Goal: Task Accomplishment & Management: Complete application form

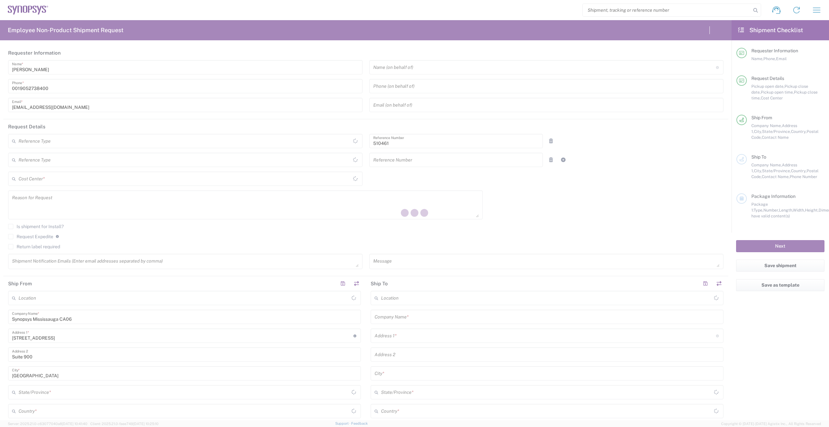
type input "Department"
type input "CA02, SG, MSIP2, R&D 510461"
type input "[GEOGRAPHIC_DATA]"
type input "Delivered at Place"
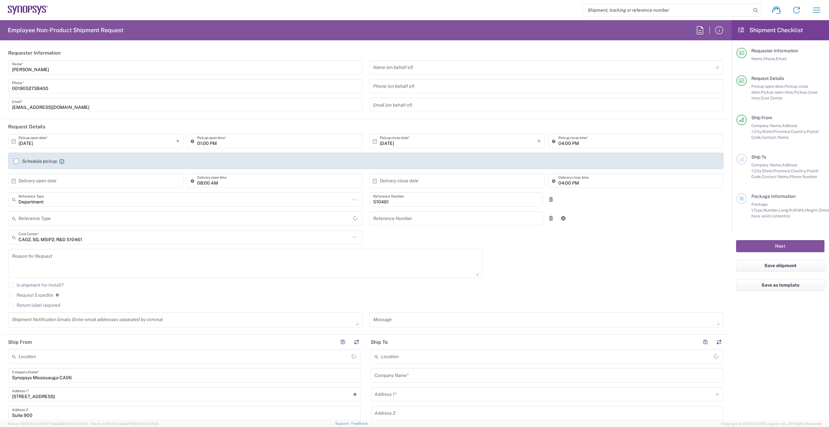
type input "[GEOGRAPHIC_DATA]"
type input "[GEOGRAPHIC_DATA] CA06"
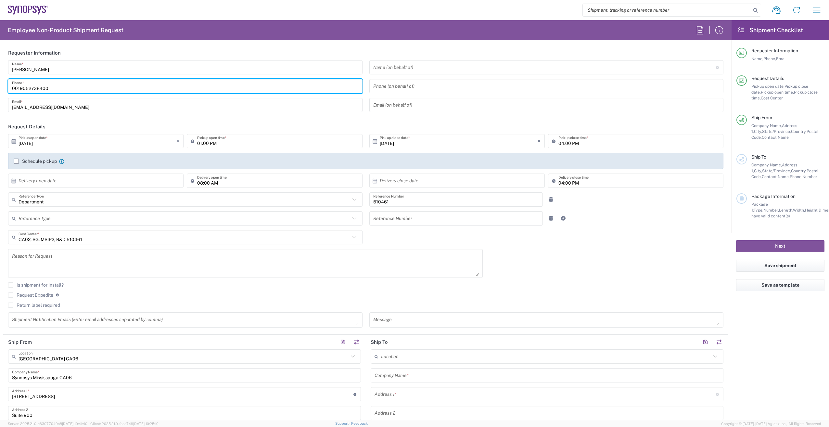
drag, startPoint x: 20, startPoint y: 88, endPoint x: -37, endPoint y: 95, distance: 57.5
click at [0, 95] on html "Shipment request Shipment tracking Employee non-product shipment request My shi…" at bounding box center [414, 213] width 829 height 427
type input "9052738400"
click at [201, 142] on input "01:00 PM" at bounding box center [277, 141] width 161 height 11
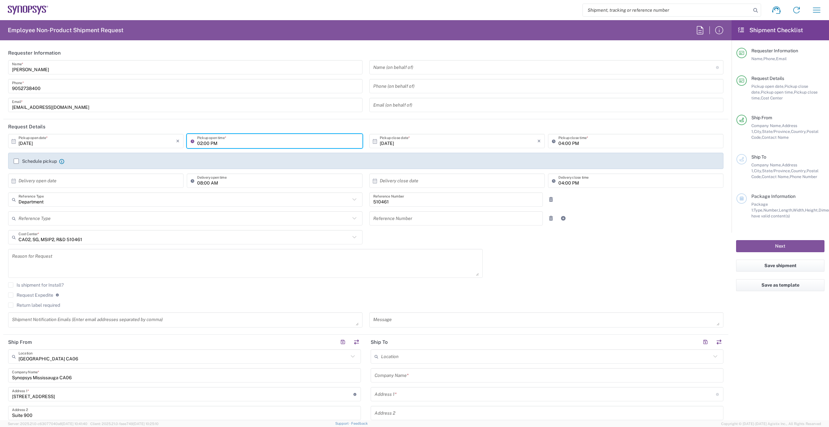
type input "02:00 PM"
click at [383, 142] on input "[DATE]" at bounding box center [459, 141] width 158 height 11
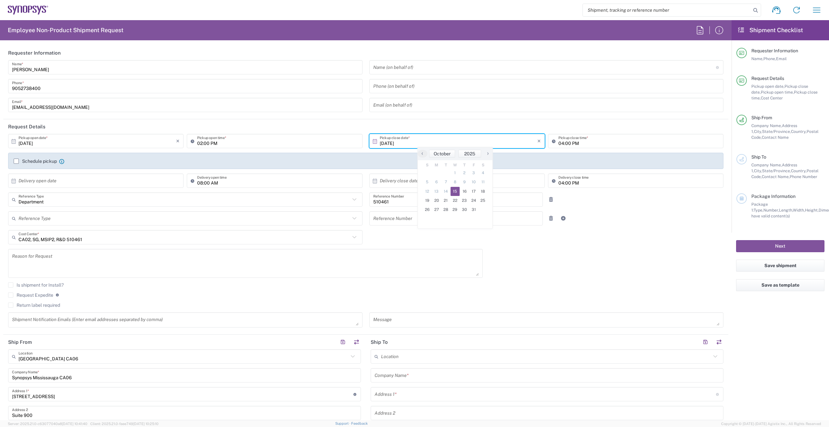
click at [559, 143] on input "04:00 PM" at bounding box center [639, 141] width 161 height 11
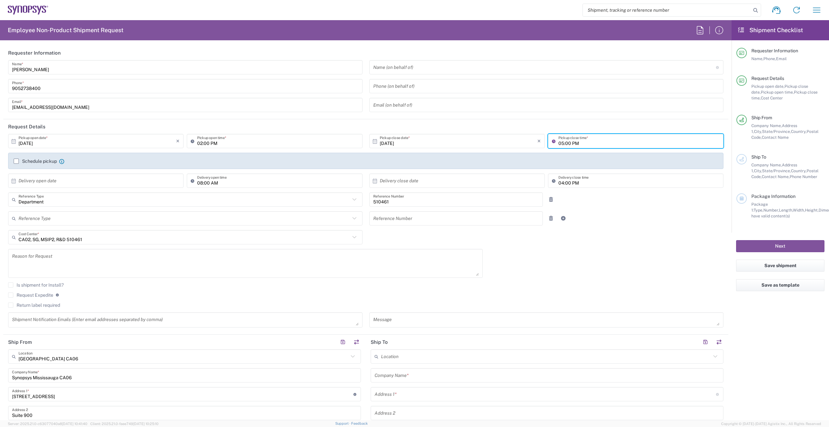
type input "05:00 PM"
click at [16, 160] on label "Schedule pickup" at bounding box center [35, 161] width 43 height 5
click at [16, 161] on input "Schedule pickup" at bounding box center [16, 161] width 0 height 0
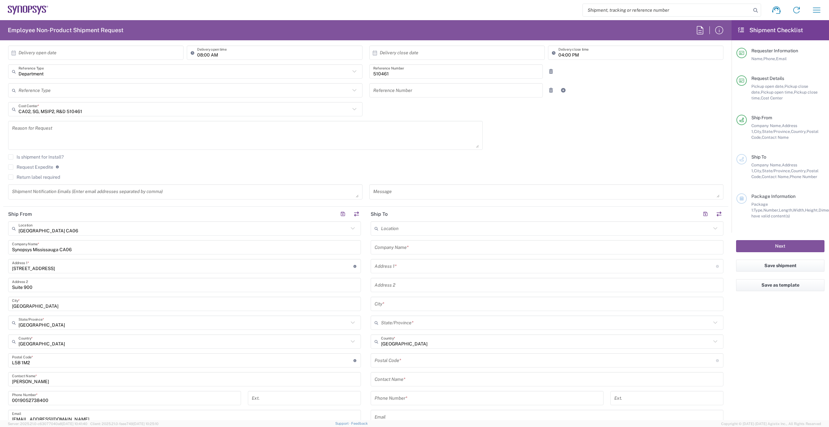
scroll to position [162, 0]
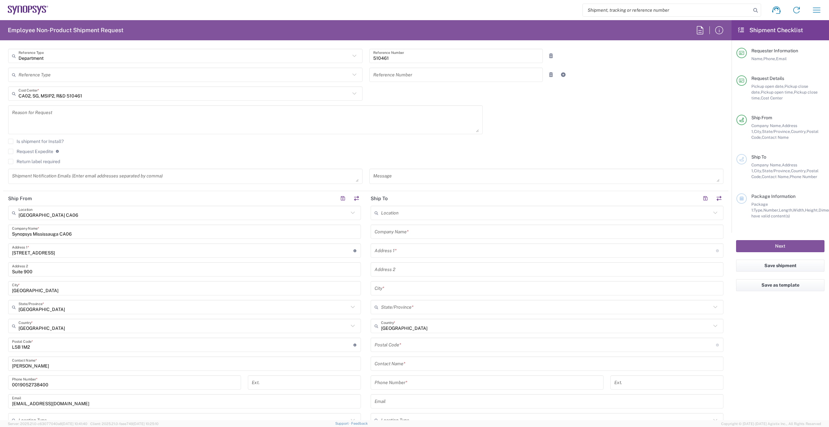
drag, startPoint x: 98, startPoint y: 118, endPoint x: 115, endPoint y: 119, distance: 17.3
click at [99, 119] on textarea at bounding box center [245, 119] width 467 height 25
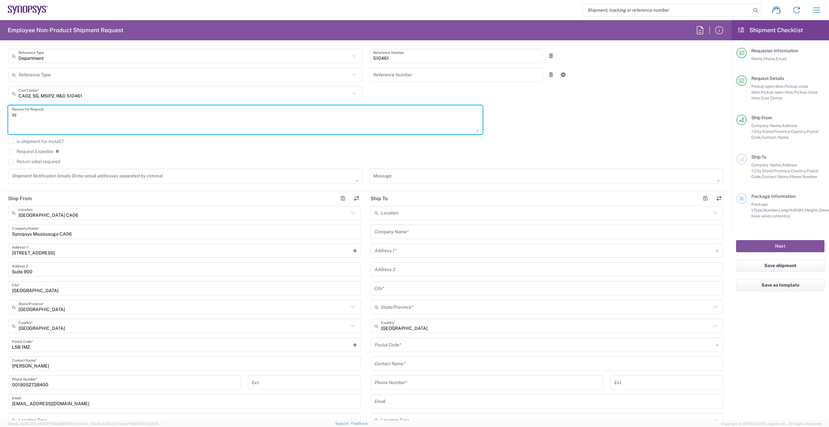
type textarea "i"
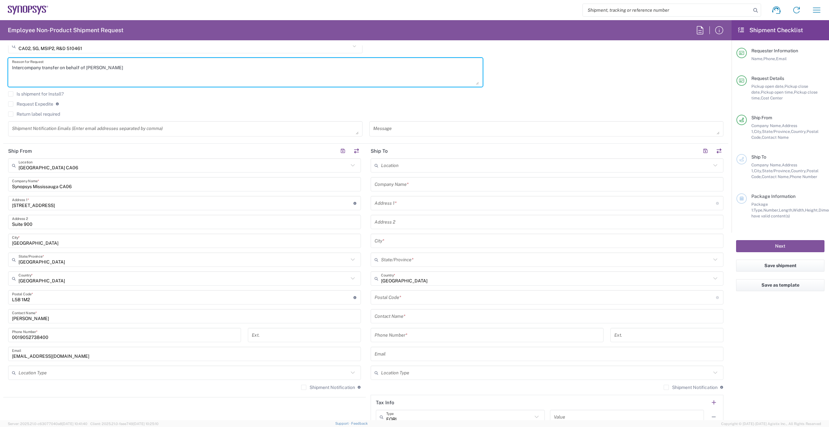
scroll to position [227, 0]
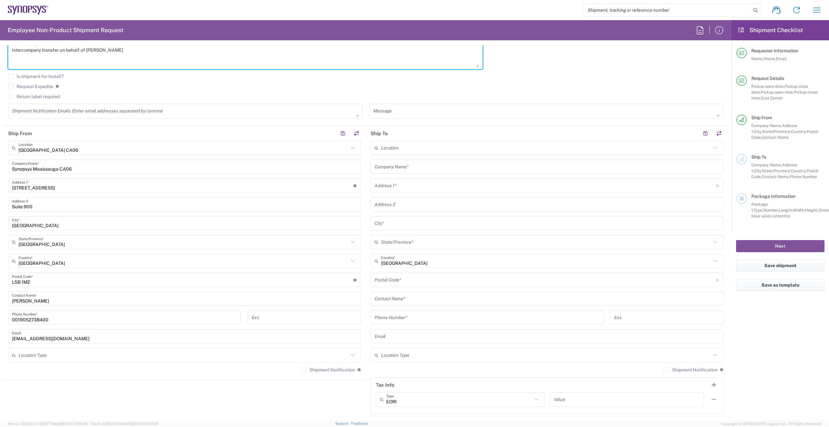
type textarea "Intercompany transfer on behalf of [PERSON_NAME]"
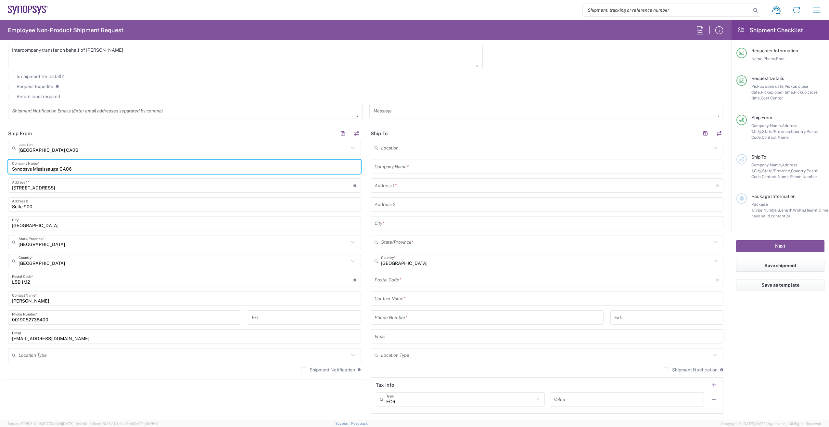
drag, startPoint x: 83, startPoint y: 170, endPoint x: 42, endPoint y: 170, distance: 40.6
click at [35, 170] on input "Synopsys Mississauga CA06" at bounding box center [184, 166] width 345 height 11
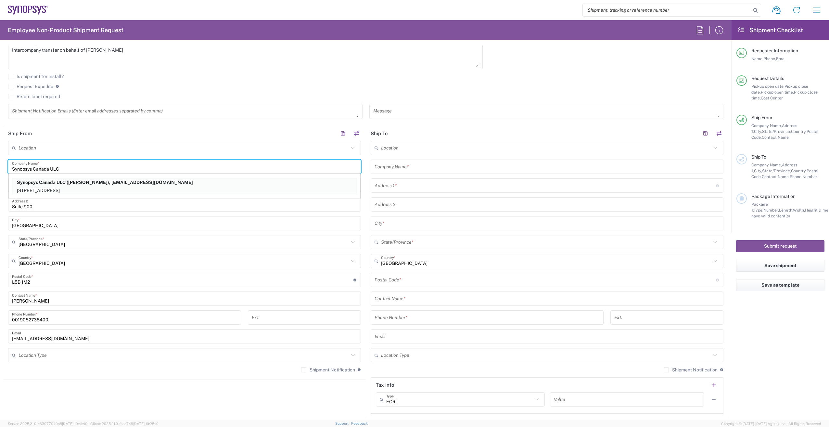
type input "Synopsys Canada ULC"
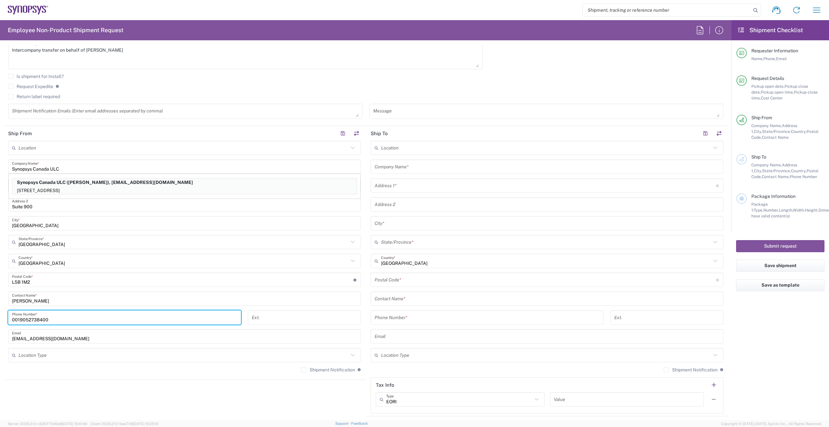
drag, startPoint x: 19, startPoint y: 320, endPoint x: 6, endPoint y: 318, distance: 13.9
click at [0, 318] on form "Requester Information [PERSON_NAME] Name * [PHONE_NUMBER] Phone * [EMAIL_ADDRES…" at bounding box center [366, 232] width 732 height 375
type input "9052738400"
click at [434, 166] on input "text" at bounding box center [547, 166] width 345 height 11
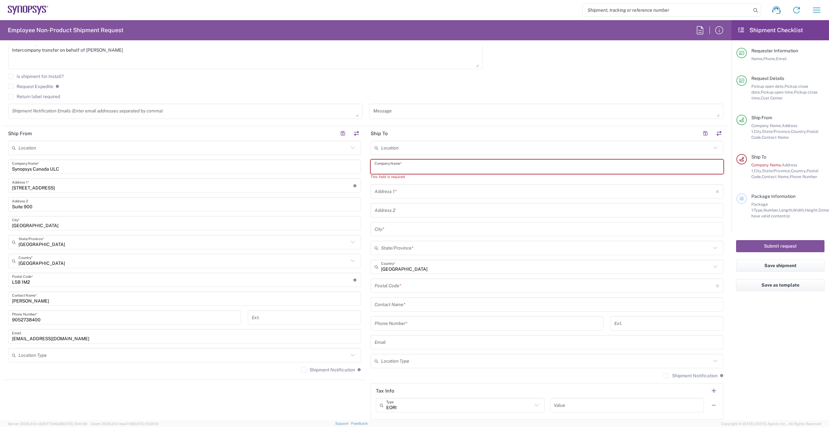
paste input "Synopsys Inc."
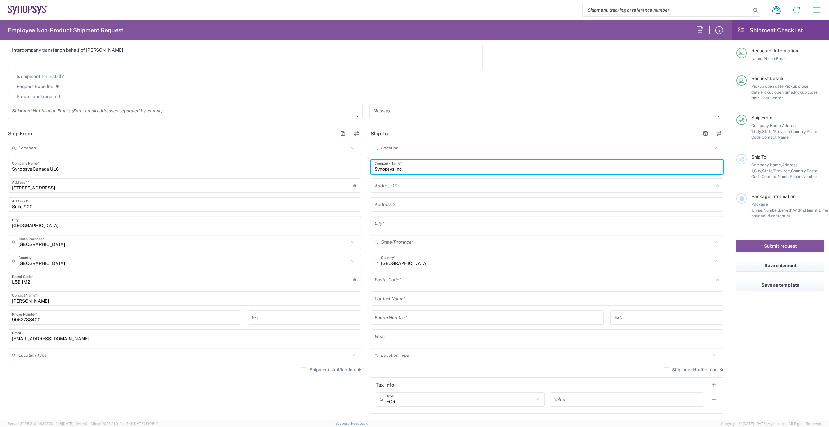
type input "Synopsys Inc."
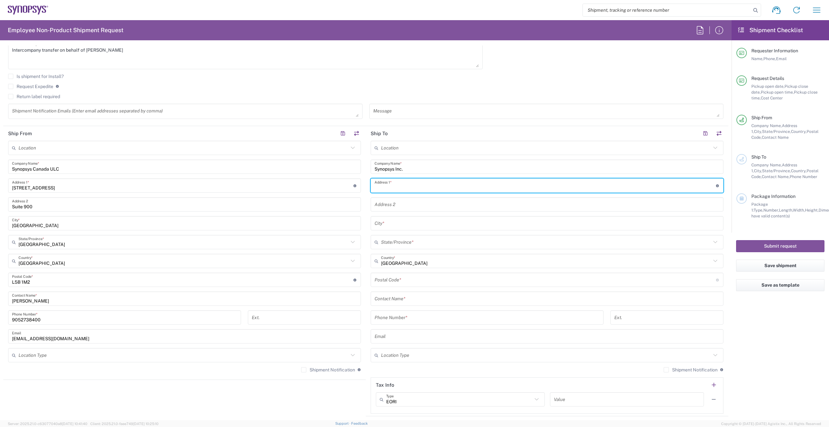
click at [415, 187] on input "text" at bounding box center [546, 185] width 342 height 11
paste input "[STREET_ADDRESS][PERSON_NAME]"
type input "[STREET_ADDRESS][PERSON_NAME]"
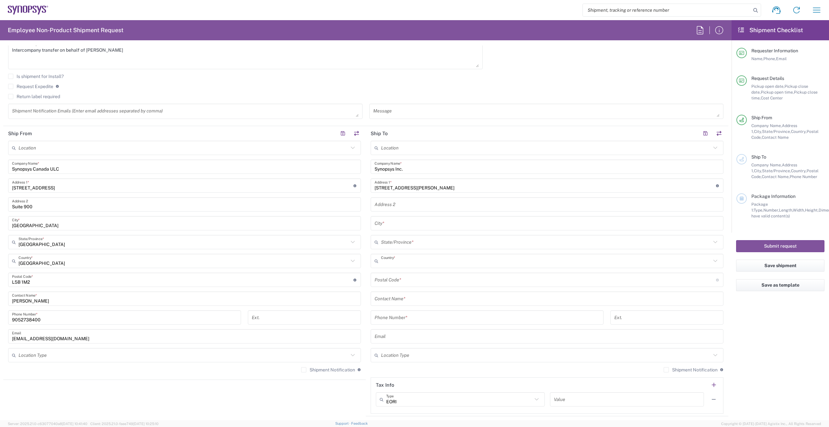
drag, startPoint x: 522, startPoint y: 263, endPoint x: 548, endPoint y: 264, distance: 26.7
click at [525, 263] on input "text" at bounding box center [546, 260] width 330 height 11
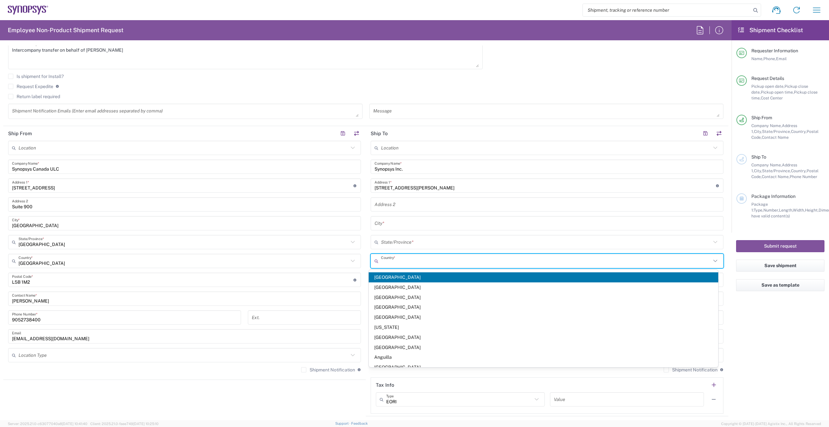
click at [746, 343] on agx-form-checklist "Shipment Checklist Requester Information Name, Phone, Email Request Details Pic…" at bounding box center [780, 220] width 97 height 400
type input "[GEOGRAPHIC_DATA]"
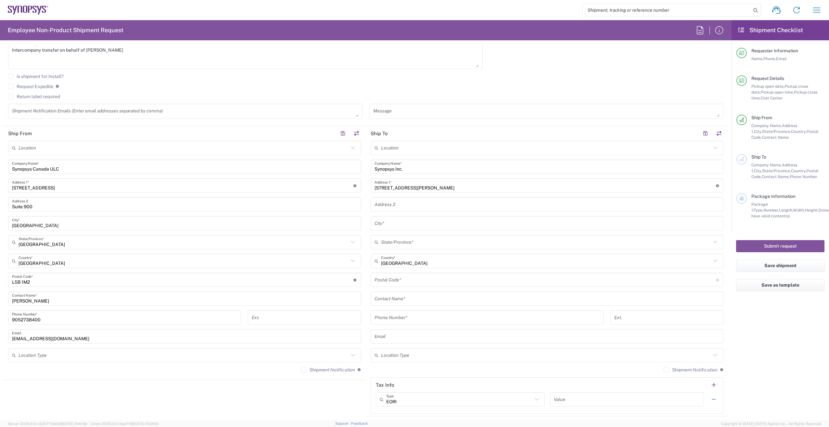
click at [711, 262] on icon at bounding box center [715, 261] width 8 height 8
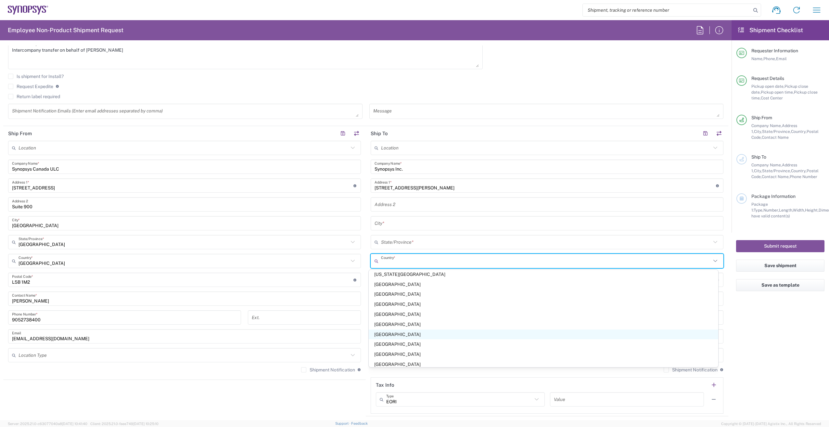
scroll to position [2341, 0]
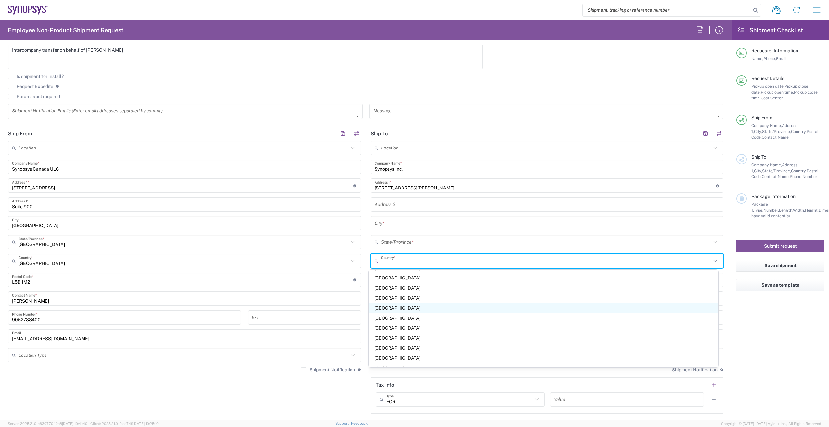
click at [439, 308] on span "[GEOGRAPHIC_DATA]" at bounding box center [544, 308] width 350 height 10
type input "[GEOGRAPHIC_DATA]"
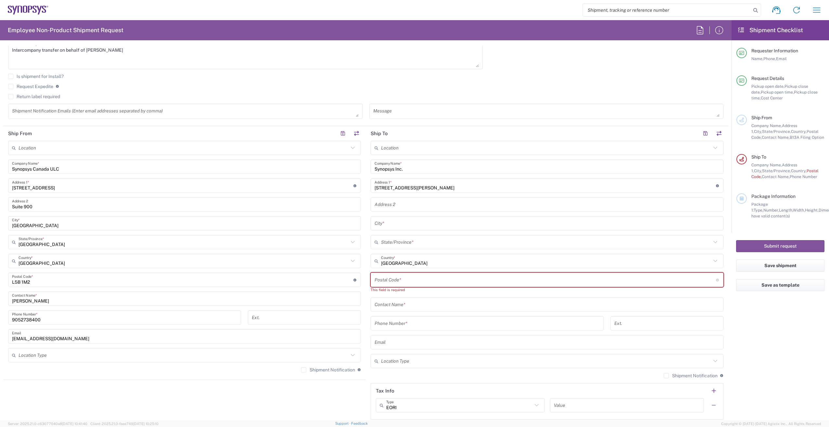
click at [432, 279] on input "undefined" at bounding box center [546, 279] width 342 height 11
paste input "97124"
type input "97124"
click at [756, 323] on agx-form-checklist "Shipment Checklist Requester Information Name, Phone, Email Request Details Pic…" at bounding box center [780, 220] width 97 height 400
click at [711, 242] on icon at bounding box center [715, 242] width 8 height 8
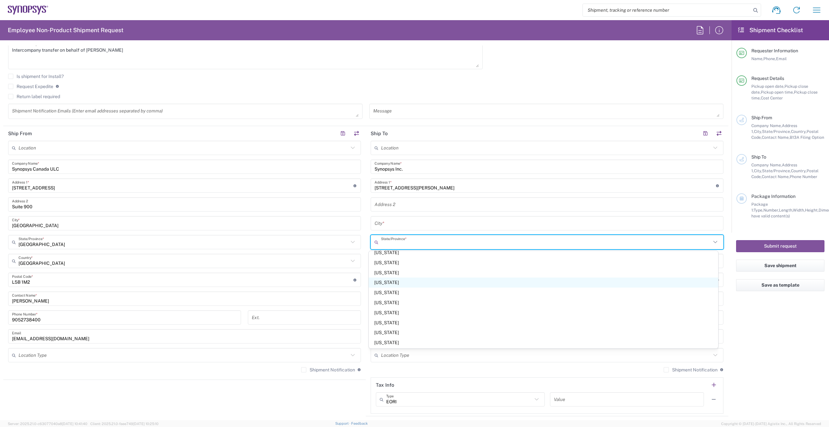
scroll to position [357, 0]
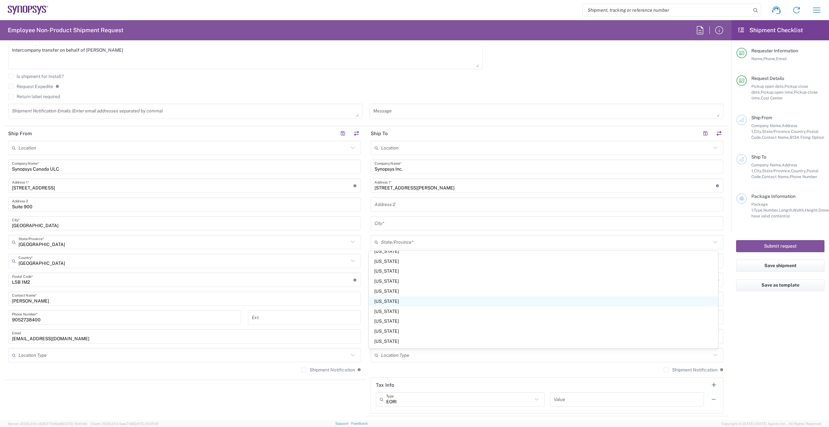
click at [431, 302] on span "[US_STATE]" at bounding box center [544, 301] width 350 height 10
type input "[US_STATE]"
click at [436, 219] on input "text" at bounding box center [547, 223] width 345 height 11
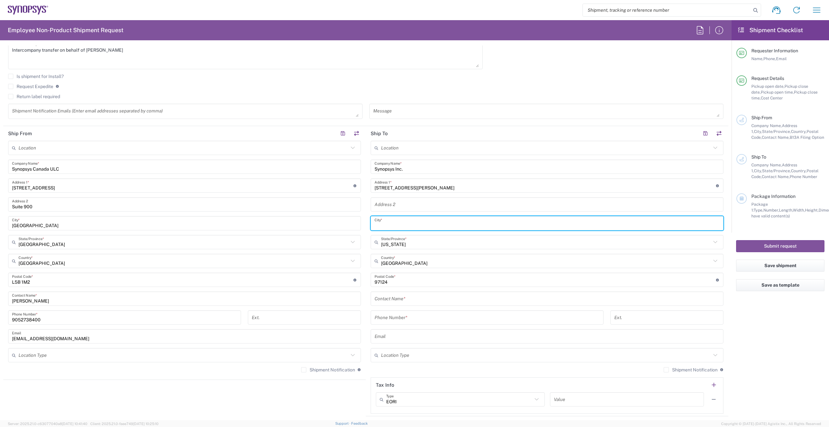
paste input "Hillsboro"
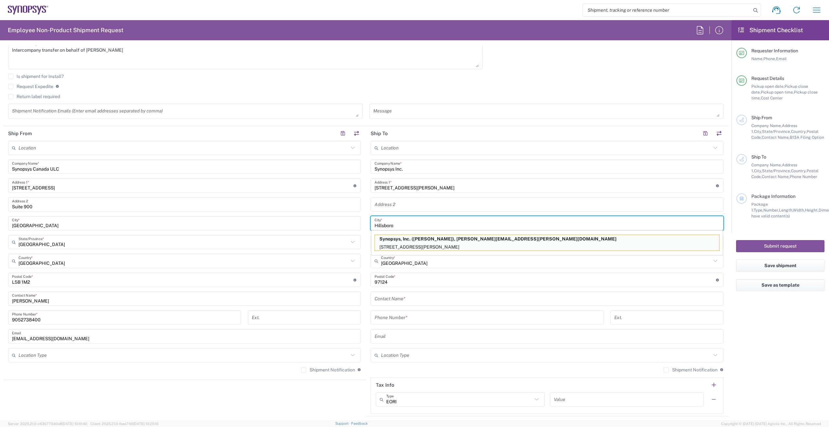
type input "Hillsboro"
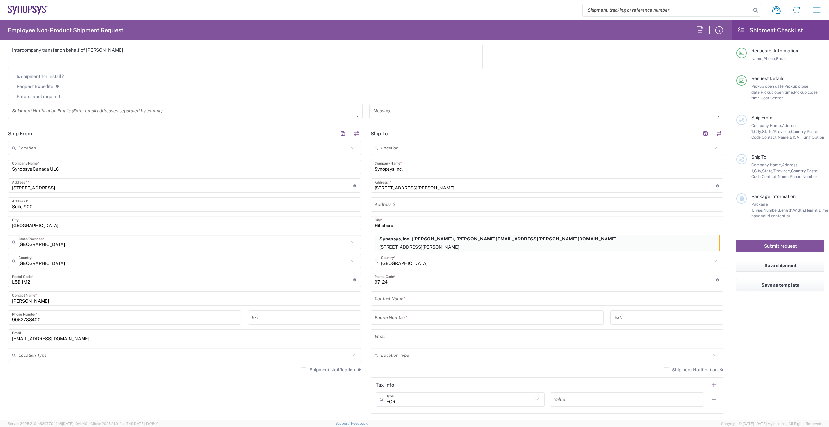
click at [438, 299] on input "text" at bounding box center [547, 298] width 345 height 11
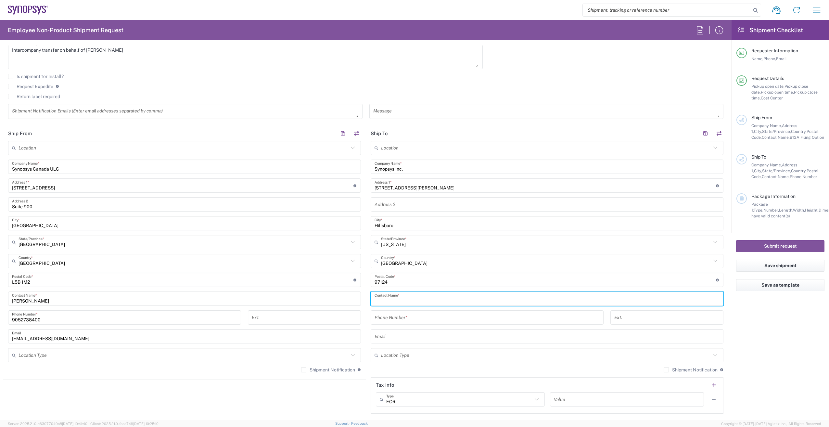
paste input "[PERSON_NAME]"
type input "[PERSON_NAME]"
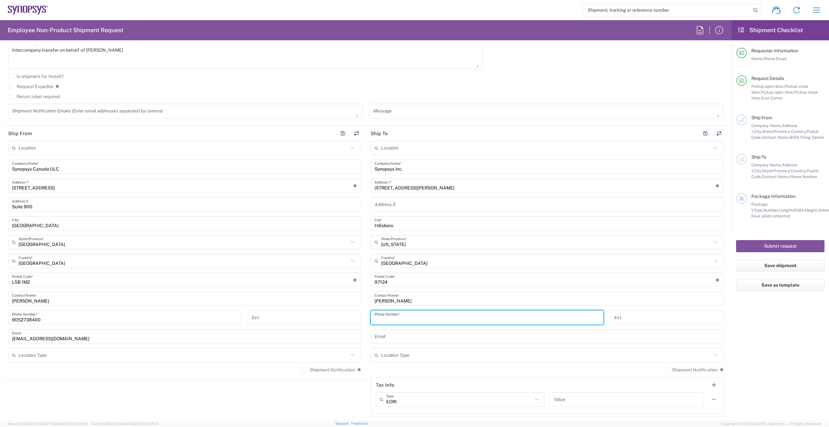
click at [437, 316] on input "tel" at bounding box center [487, 317] width 225 height 11
click at [418, 318] on input "tel" at bounding box center [487, 317] width 225 height 11
paste input "650.584.5000"
click at [383, 320] on input "650.584.5000" at bounding box center [487, 317] width 225 height 11
click at [391, 319] on input "650584.5000" at bounding box center [487, 317] width 225 height 11
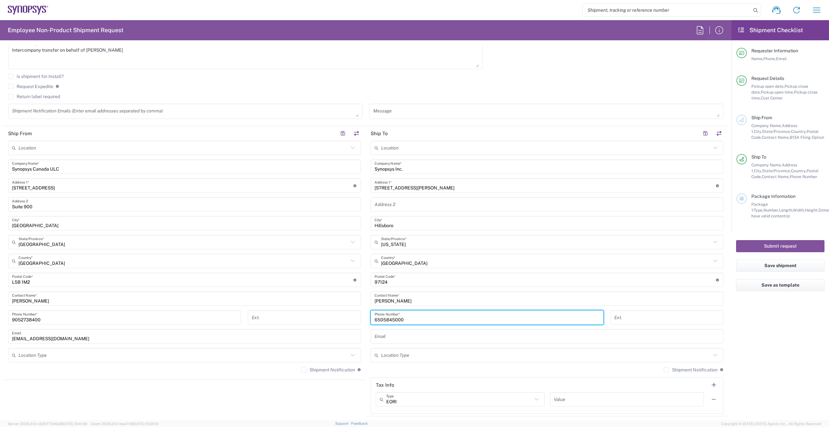
type input "6505845000"
click at [410, 338] on input "text" at bounding box center [547, 336] width 345 height 11
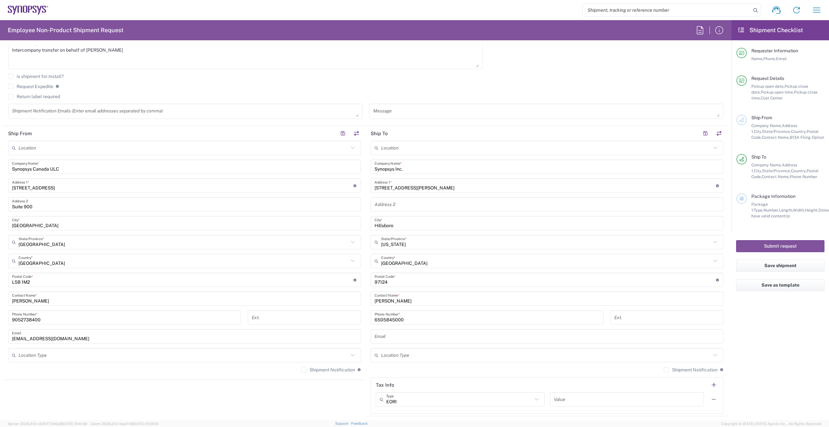
click at [400, 337] on input "text" at bounding box center [547, 336] width 345 height 11
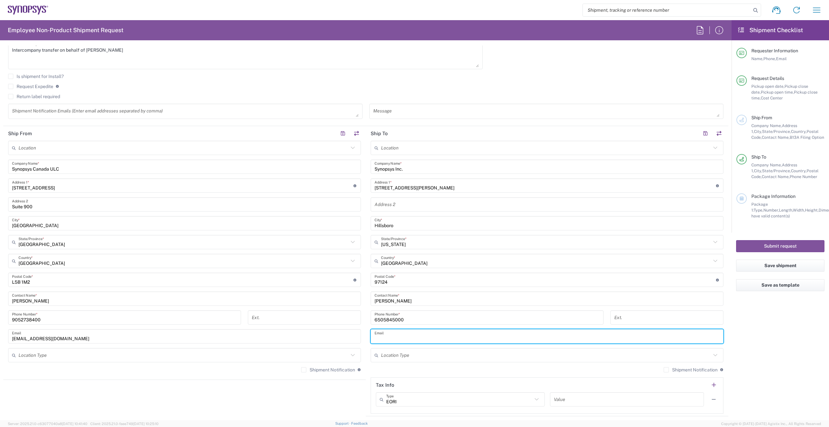
paste input "[EMAIL_ADDRESS][DOMAIN_NAME]"
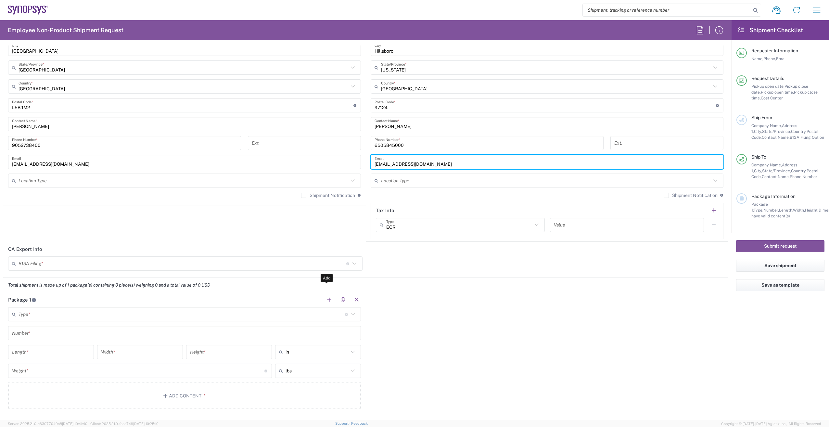
scroll to position [422, 0]
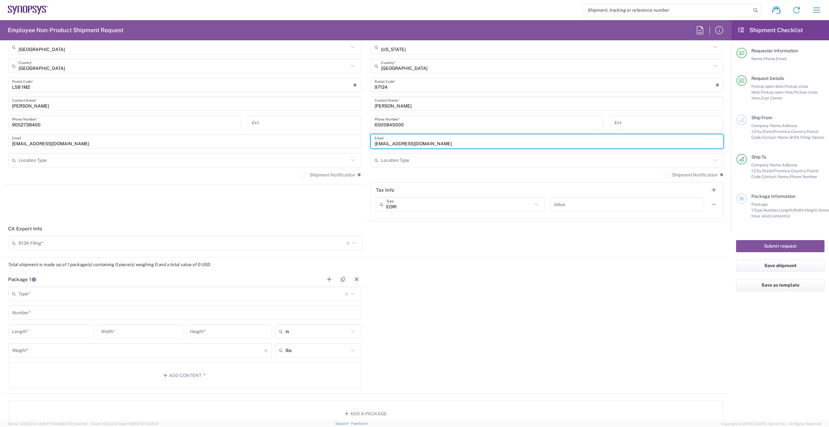
type input "[EMAIL_ADDRESS][DOMAIN_NAME]"
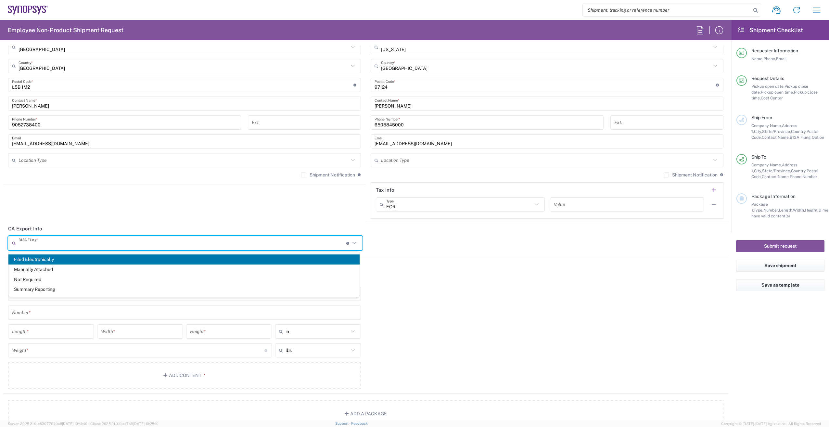
click at [69, 244] on input "text" at bounding box center [183, 243] width 328 height 11
drag, startPoint x: 48, startPoint y: 278, endPoint x: 231, endPoint y: 277, distance: 183.6
click at [48, 278] on span "Not Required" at bounding box center [183, 280] width 351 height 10
type input "Not Required"
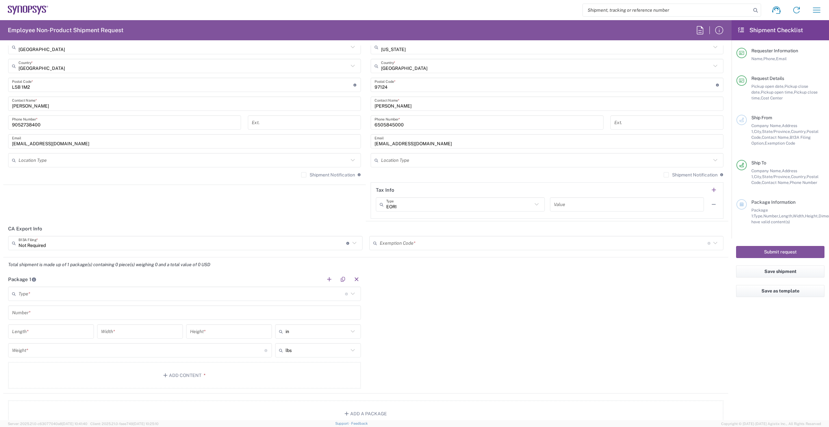
click at [437, 242] on input "text" at bounding box center [544, 243] width 328 height 11
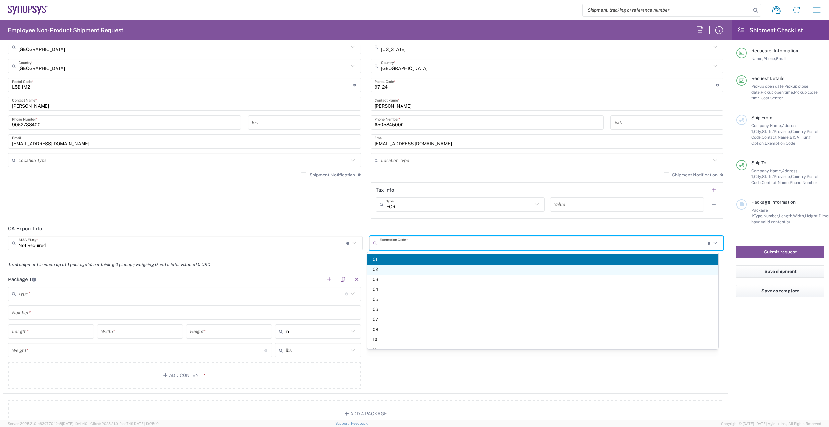
click at [401, 270] on span "02" at bounding box center [542, 270] width 351 height 10
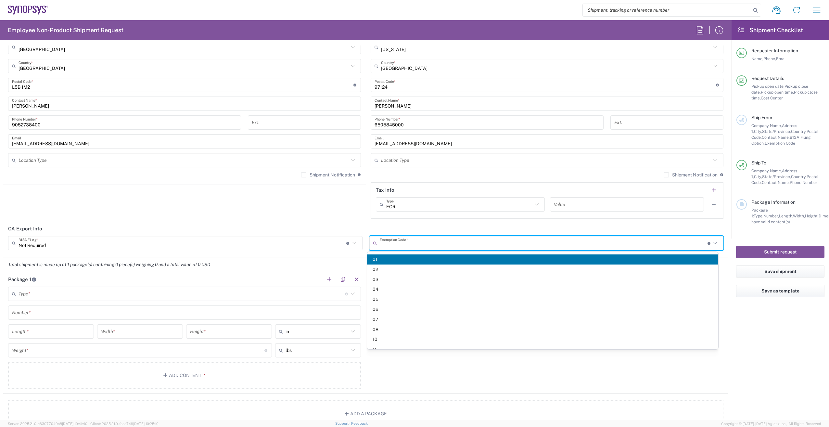
type input "02"
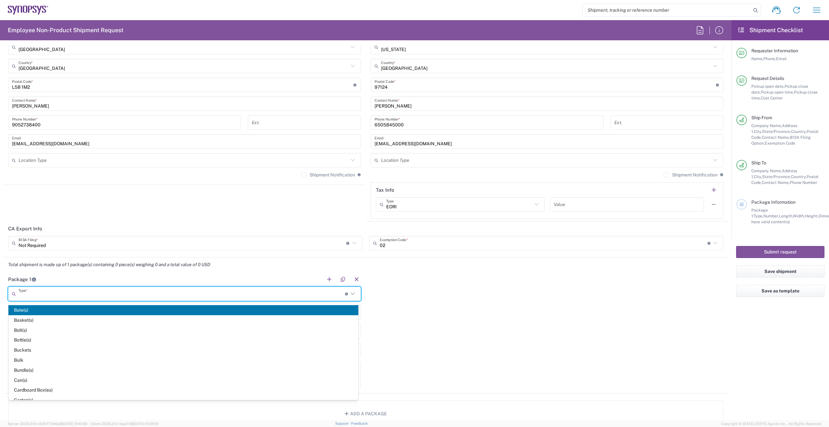
click at [68, 294] on input "text" at bounding box center [182, 293] width 327 height 11
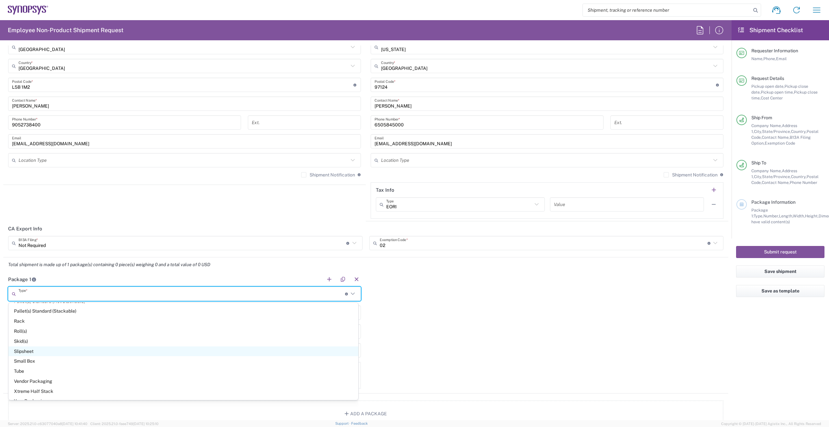
scroll to position [288, 0]
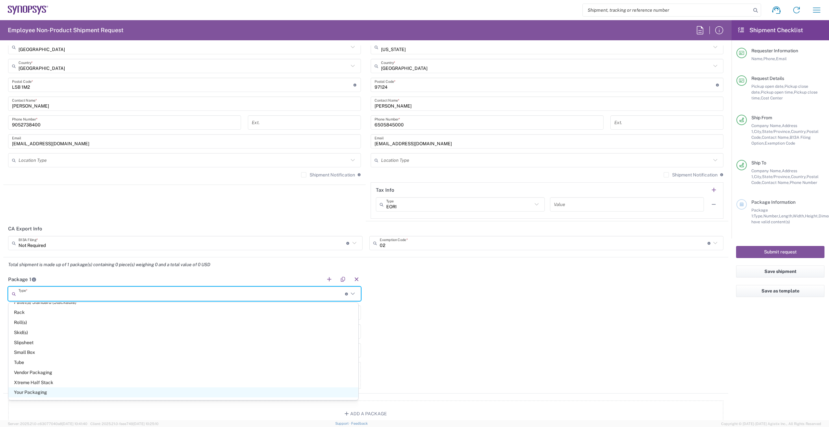
click at [95, 391] on span "Your Packaging" at bounding box center [183, 392] width 350 height 10
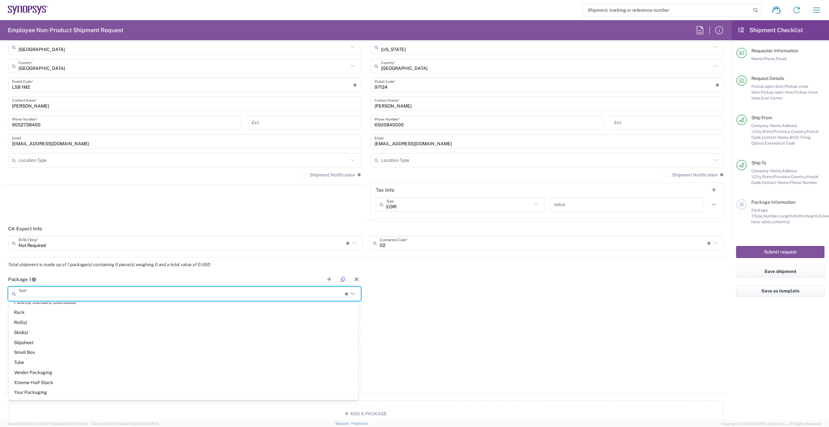
type input "Your Packaging"
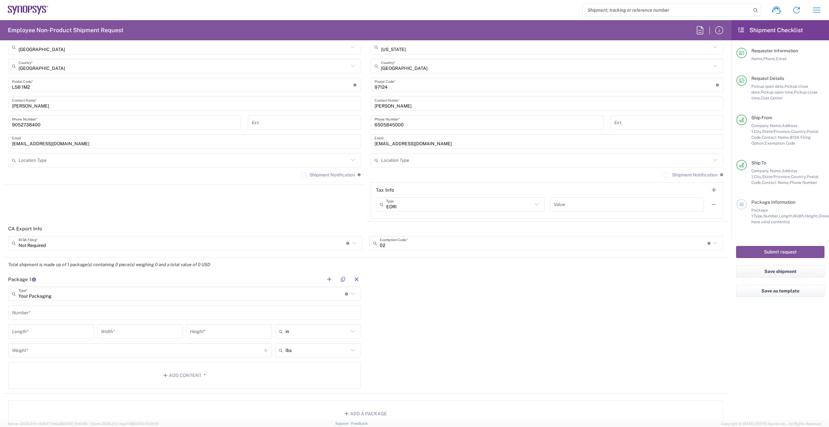
click at [59, 310] on input "text" at bounding box center [184, 312] width 345 height 11
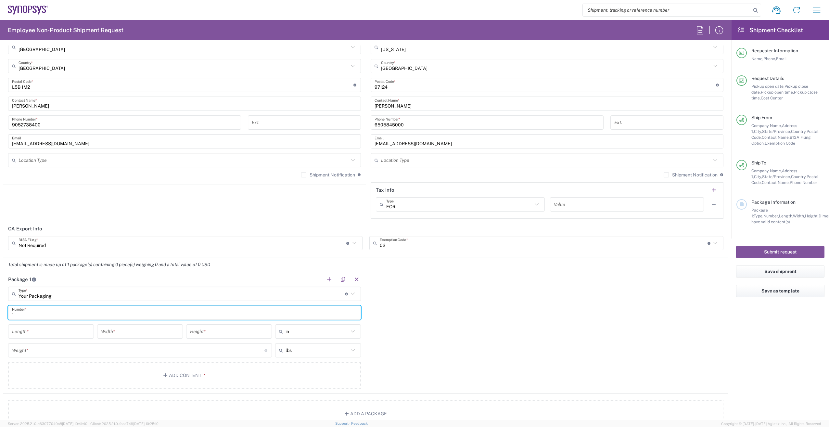
type input "1"
click at [356, 331] on div "in" at bounding box center [318, 331] width 86 height 14
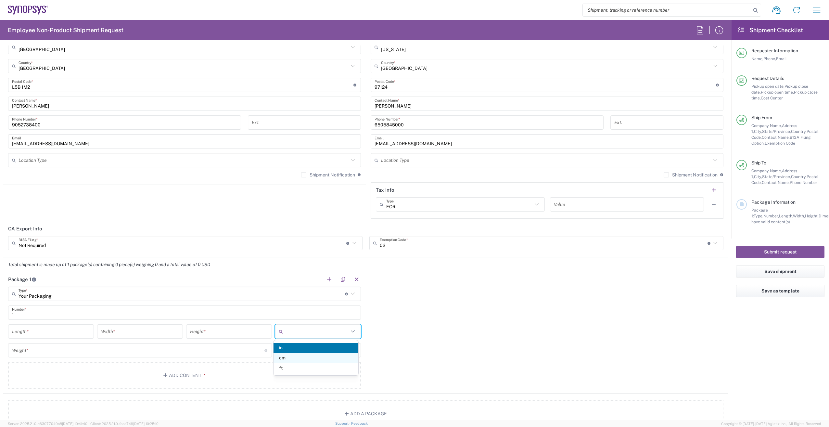
click at [318, 358] on span "cm" at bounding box center [316, 358] width 84 height 10
type input "cm"
click at [352, 351] on icon at bounding box center [353, 350] width 8 height 8
click at [317, 378] on span "kgs" at bounding box center [316, 377] width 84 height 10
type input "kgs"
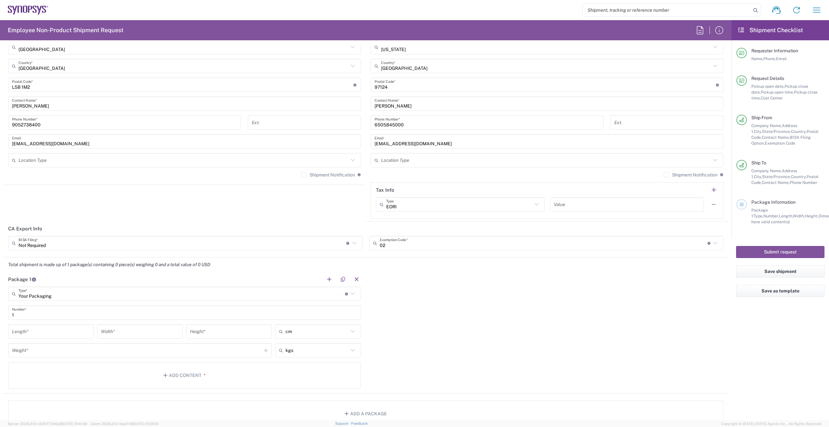
click at [57, 331] on input "number" at bounding box center [51, 331] width 78 height 11
type input "46"
click at [134, 330] on input "number" at bounding box center [140, 331] width 78 height 11
type input "38"
click at [221, 330] on input "number" at bounding box center [229, 331] width 78 height 11
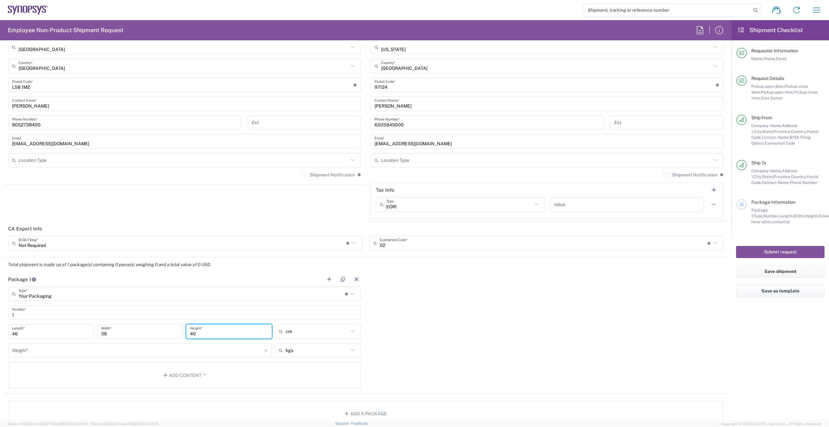
type input "40"
click at [121, 355] on input "number" at bounding box center [138, 350] width 253 height 11
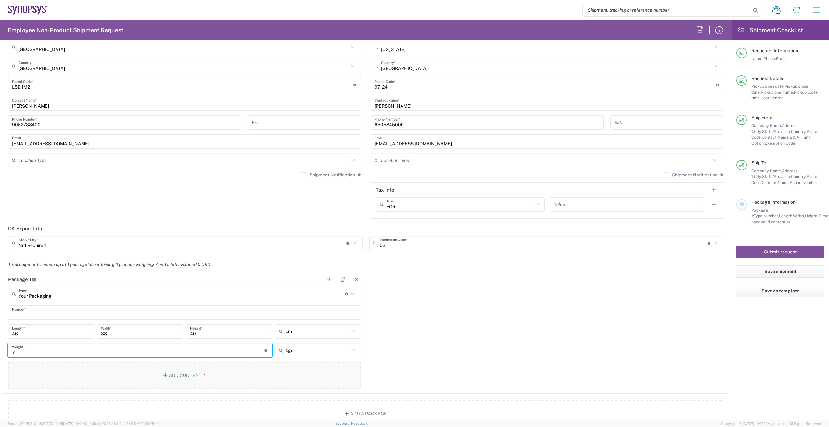
type input "7"
click at [229, 378] on button "Add Content *" at bounding box center [184, 375] width 353 height 27
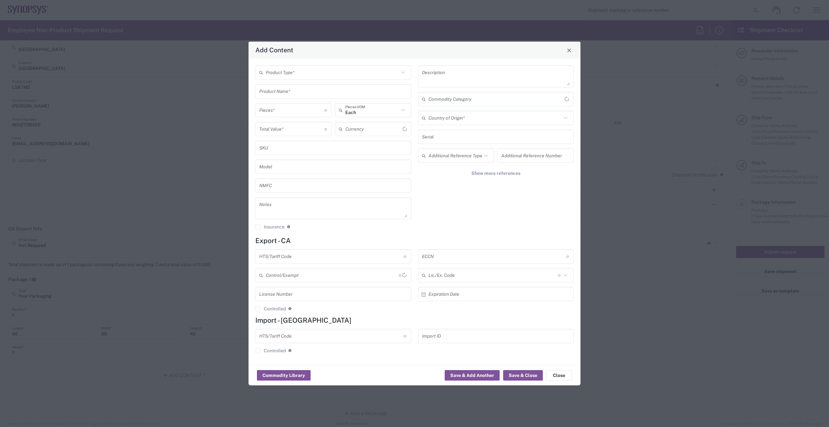
type input "US Dollar"
click at [314, 71] on input "text" at bounding box center [332, 72] width 133 height 11
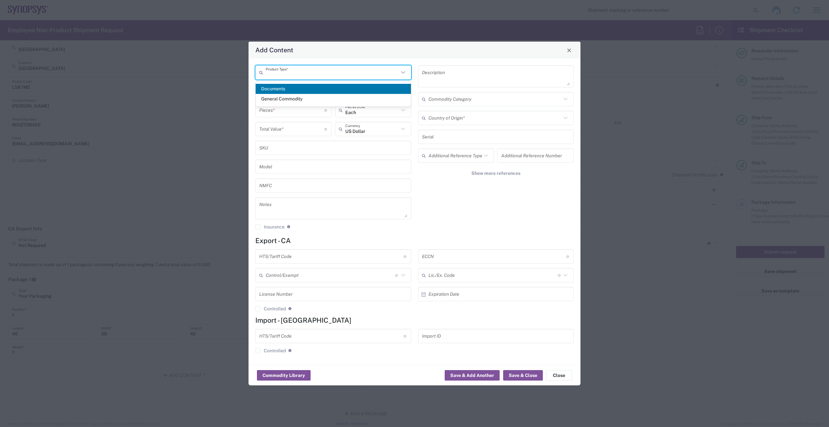
click at [302, 100] on span "General Commodity" at bounding box center [333, 99] width 155 height 10
type input "General Commodity"
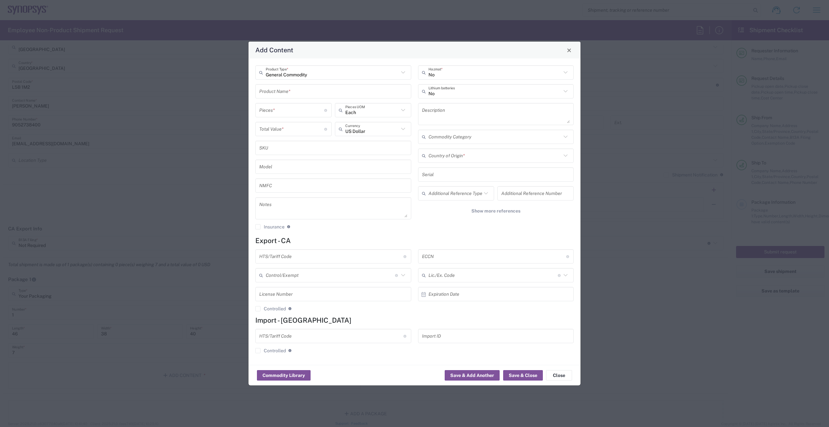
click at [284, 107] on input "number" at bounding box center [291, 110] width 65 height 11
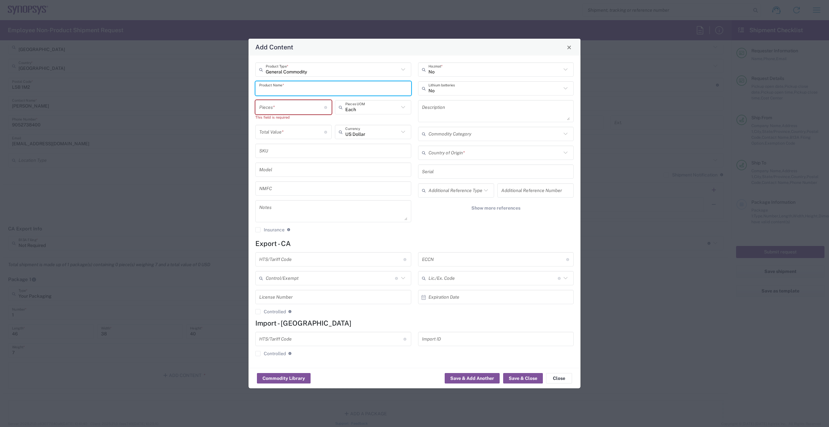
click at [296, 93] on input "text" at bounding box center [333, 88] width 148 height 11
paste input "PHY HW Board 224G Electrical HW Printed Circuit Board Kit"
type input "PHY HW Board 224G Electrical HW Printed Circuit Board Kit"
click at [314, 167] on input "text" at bounding box center [333, 169] width 148 height 11
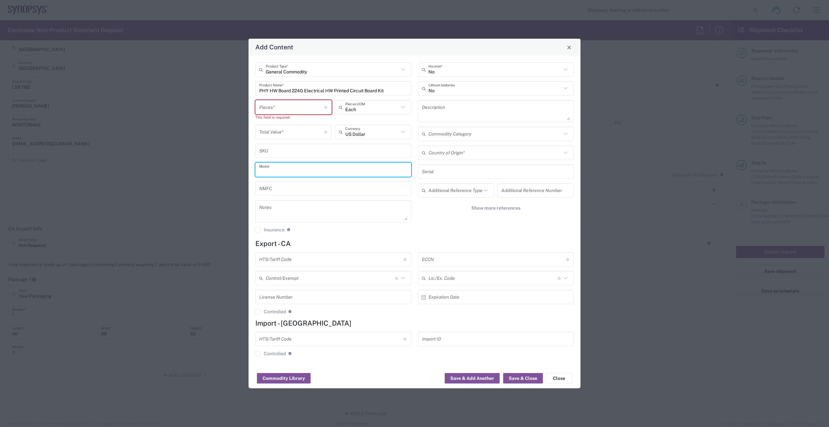
paste input "HW1121-0"
type input "HW1121-0"
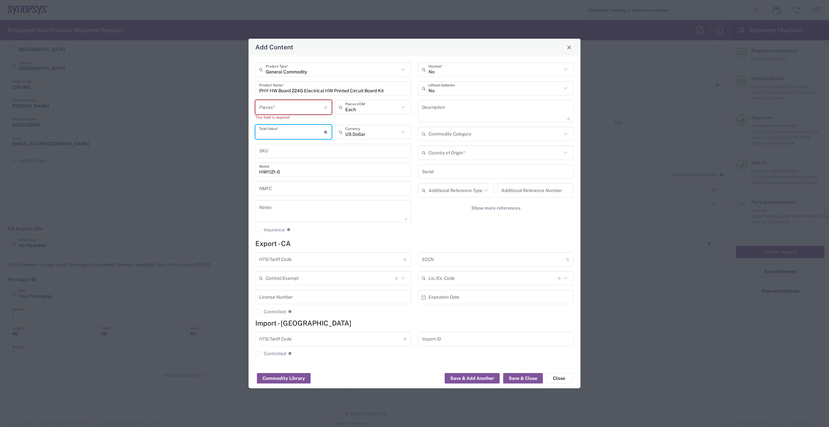
click at [296, 131] on input "number" at bounding box center [291, 131] width 65 height 11
click at [298, 105] on input "number" at bounding box center [291, 107] width 65 height 11
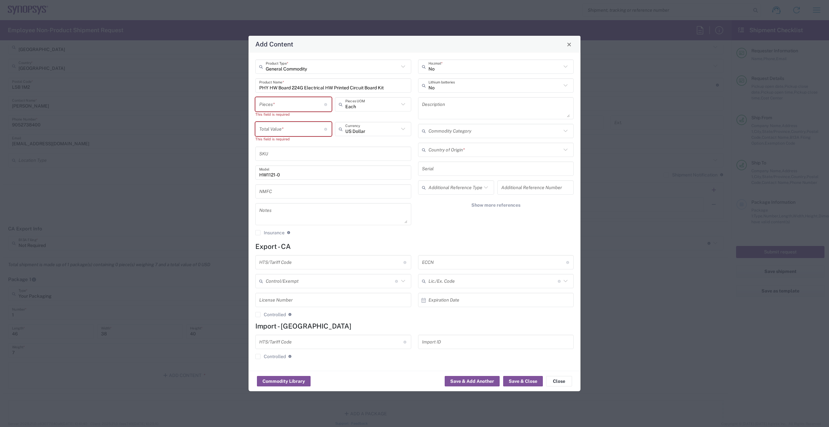
click at [311, 104] on input "number" at bounding box center [291, 104] width 65 height 11
paste input "2"
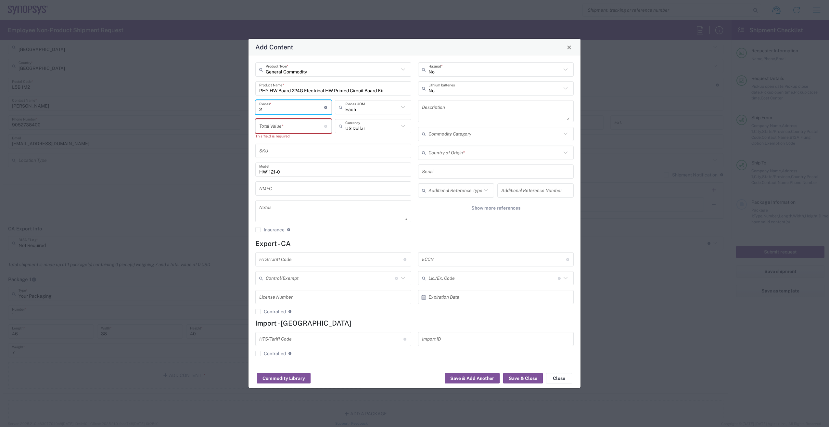
type input "2"
click at [290, 127] on input "number" at bounding box center [291, 126] width 65 height 11
click at [290, 128] on input "number" at bounding box center [291, 126] width 65 height 11
drag, startPoint x: 290, startPoint y: 128, endPoint x: 294, endPoint y: 127, distance: 3.6
paste input "14577.33"
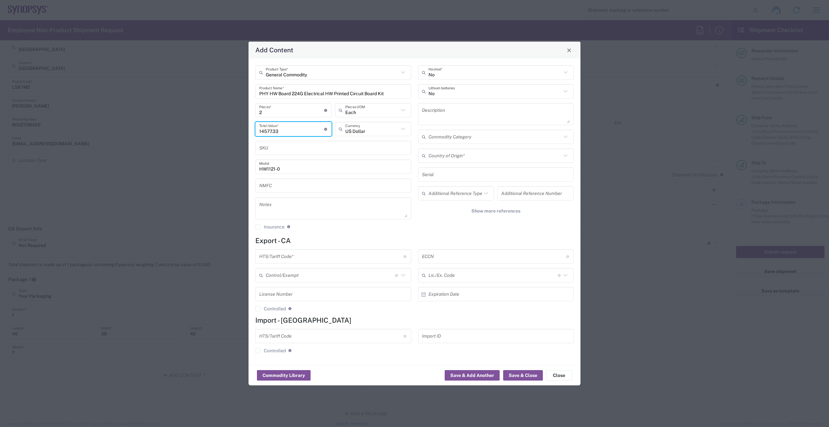
type input "14577.33"
click at [317, 259] on input "text" at bounding box center [331, 256] width 144 height 11
paste input "8473.30.2000"
type input "8473.30.2000"
click at [330, 336] on input "text" at bounding box center [331, 336] width 144 height 11
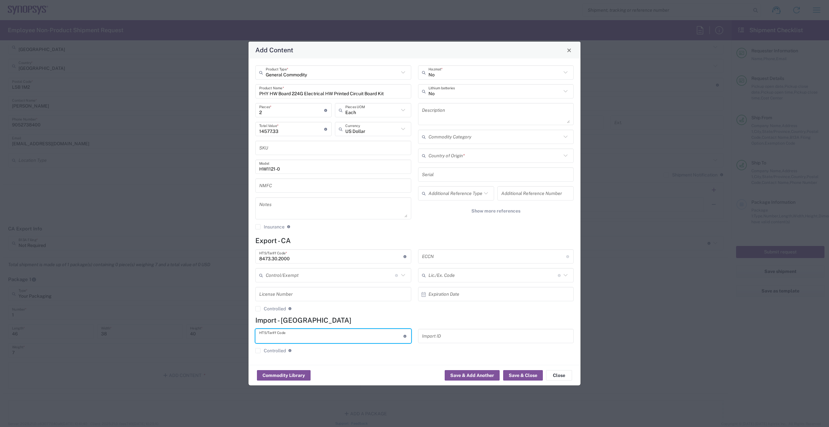
paste input "8473.30.2000"
type input "8473.30.2000"
drag, startPoint x: 638, startPoint y: 265, endPoint x: 555, endPoint y: 255, distance: 84.1
click at [637, 265] on div "Add Content General Commodity Product Type * PHY HW Board 224G Electrical HW Pr…" at bounding box center [414, 213] width 829 height 427
click at [460, 258] on input "text" at bounding box center [494, 256] width 144 height 11
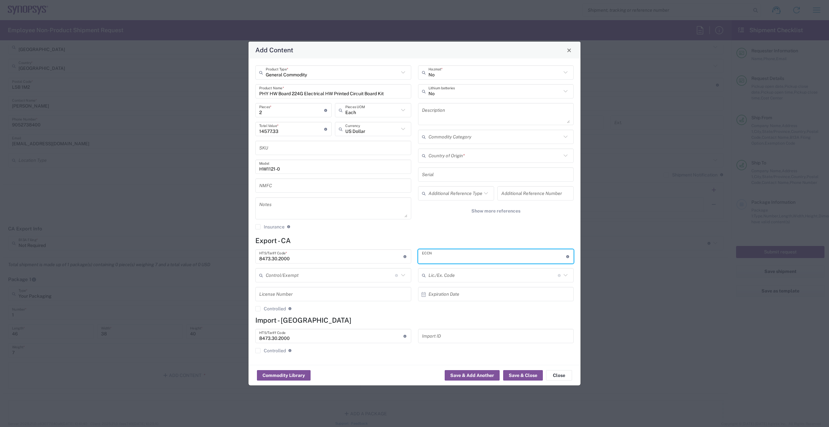
paste input "5A991.b"
type input "5A991.b"
click at [670, 283] on div "Add Content General Commodity Product Type * PHY HW Board 224G Electrical HW Pr…" at bounding box center [414, 213] width 829 height 427
click at [567, 153] on icon at bounding box center [566, 155] width 8 height 8
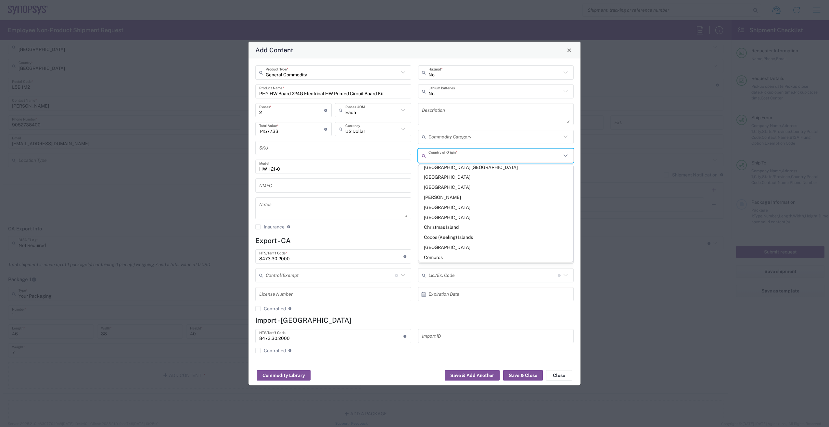
scroll to position [365, 0]
click at [451, 199] on span "[GEOGRAPHIC_DATA]" at bounding box center [496, 198] width 155 height 10
type input "[GEOGRAPHIC_DATA]"
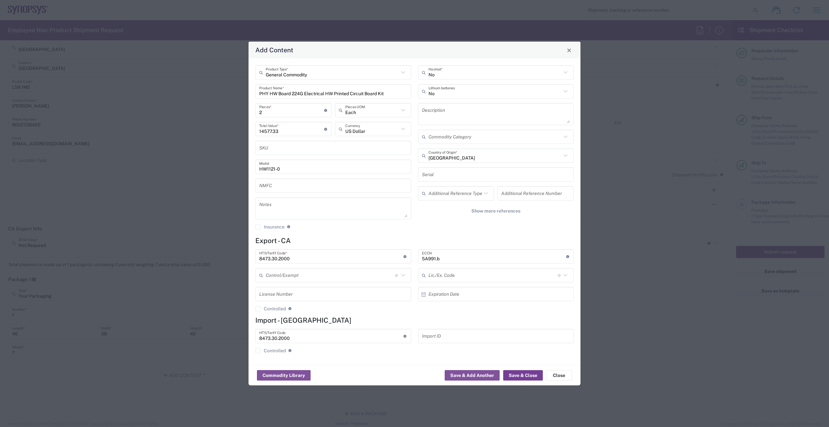
click at [516, 373] on button "Save & Close" at bounding box center [523, 375] width 40 height 10
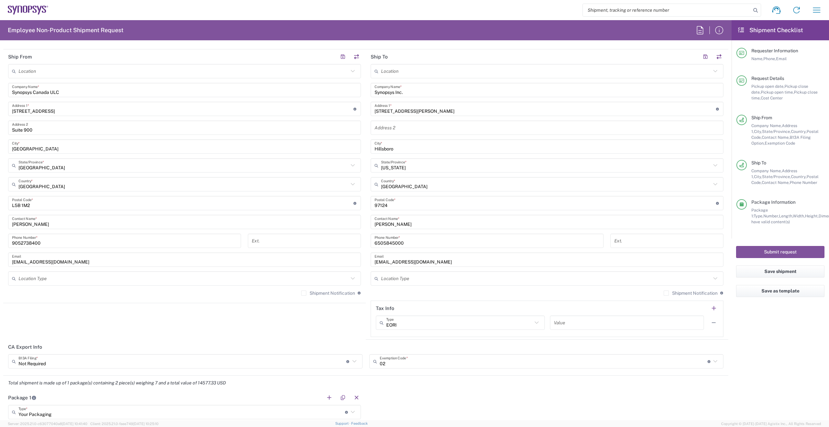
scroll to position [260, 0]
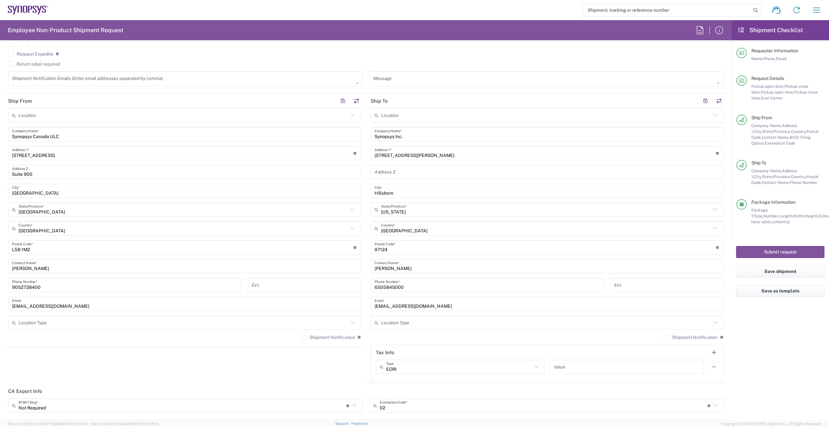
drag, startPoint x: 300, startPoint y: 336, endPoint x: 309, endPoint y: 335, distance: 9.8
click at [301, 336] on label "Shipment Notification" at bounding box center [328, 337] width 54 height 5
click at [304, 337] on input "Shipment Notification" at bounding box center [304, 337] width 0 height 0
click at [664, 339] on label "Shipment Notification" at bounding box center [691, 337] width 54 height 5
click at [667, 337] on input "Shipment Notification" at bounding box center [667, 337] width 0 height 0
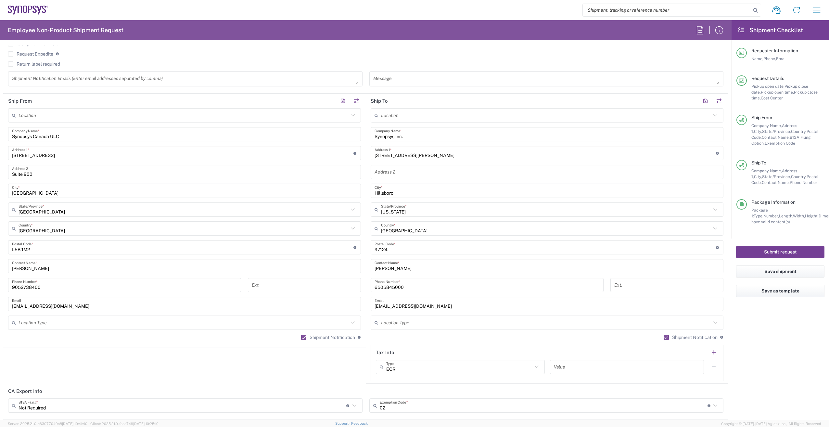
click at [770, 251] on button "Submit request" at bounding box center [780, 252] width 88 height 12
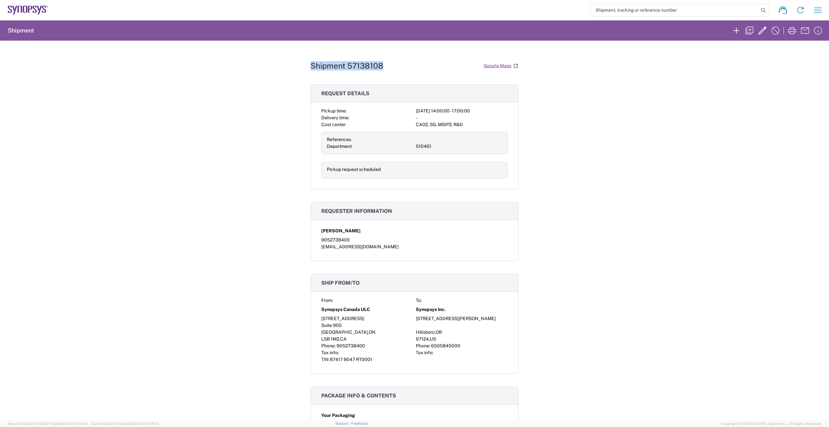
drag, startPoint x: 308, startPoint y: 65, endPoint x: 388, endPoint y: 67, distance: 79.6
click at [388, 67] on div "Shipment 57138108 Google Maps" at bounding box center [415, 65] width 208 height 11
copy h1 "Shipment 57138108"
click at [645, 178] on div "Shipment 57138108 Google Maps Request details Pickup time: [DATE] 14:00:00 - 17…" at bounding box center [414, 231] width 829 height 380
